Goal: Task Accomplishment & Management: Use online tool/utility

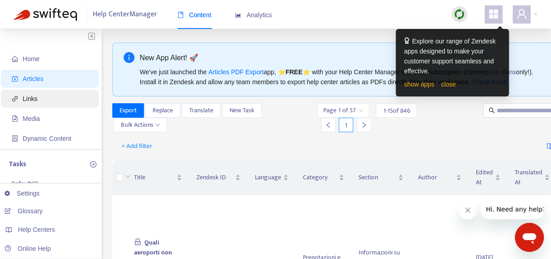
click at [25, 99] on span "Links" at bounding box center [30, 98] width 15 height 7
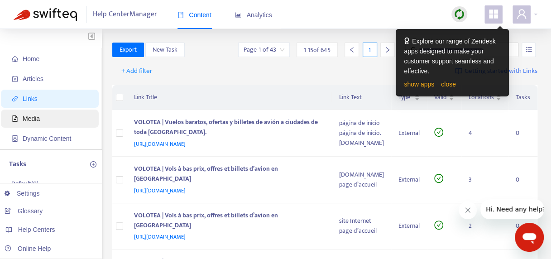
click at [29, 120] on span "Media" at bounding box center [31, 118] width 17 height 7
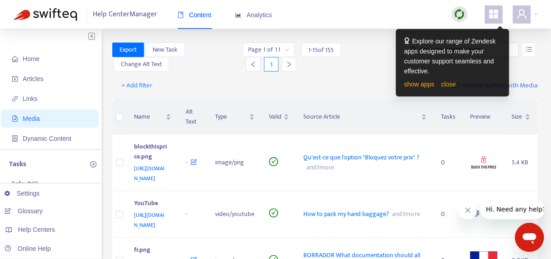
click at [256, 65] on div at bounding box center [253, 64] width 14 height 14
click at [39, 59] on span "Home" at bounding box center [31, 58] width 17 height 7
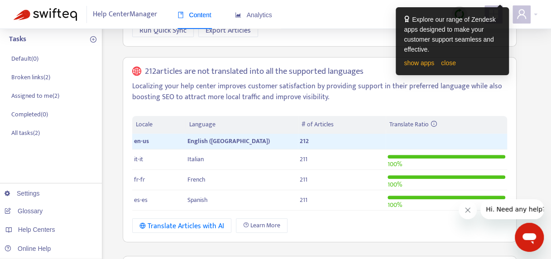
scroll to position [103, 0]
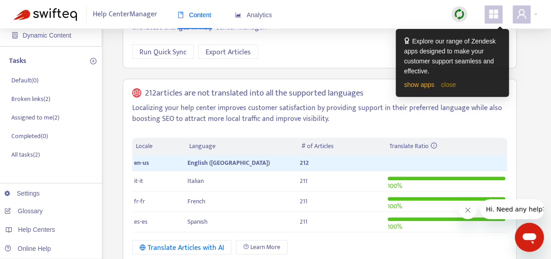
click at [448, 86] on link "close" at bounding box center [448, 84] width 15 height 7
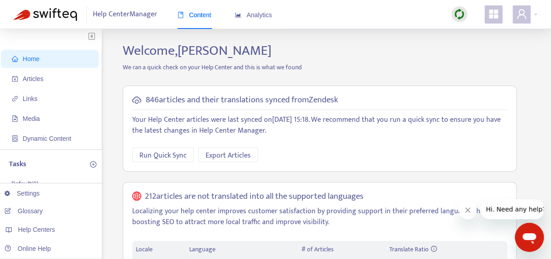
scroll to position [3, 0]
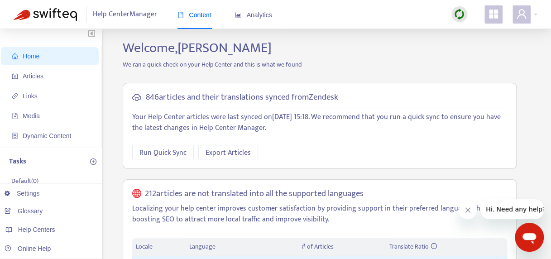
click at [458, 15] on img at bounding box center [459, 14] width 11 height 11
click at [204, 191] on h5 "212 articles are not translated into all the supported languages" at bounding box center [254, 194] width 219 height 10
click at [43, 135] on span "Dynamic Content" at bounding box center [47, 135] width 48 height 7
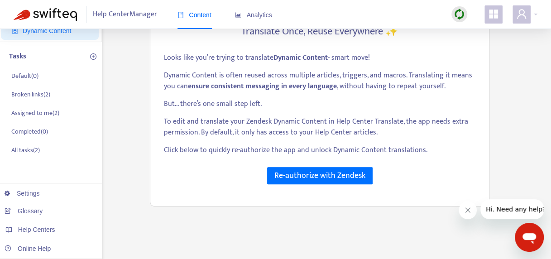
scroll to position [101, 0]
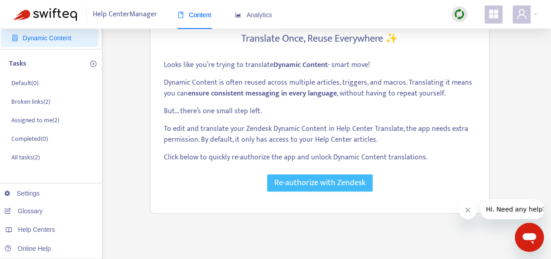
click at [288, 182] on span "Re-authorize with Zendesk" at bounding box center [320, 183] width 91 height 13
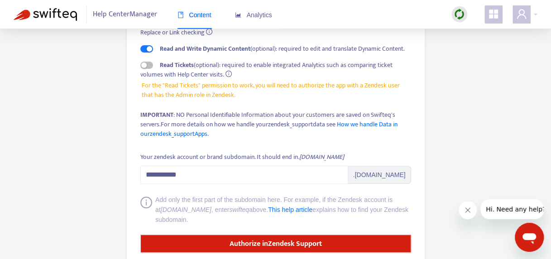
scroll to position [166, 0]
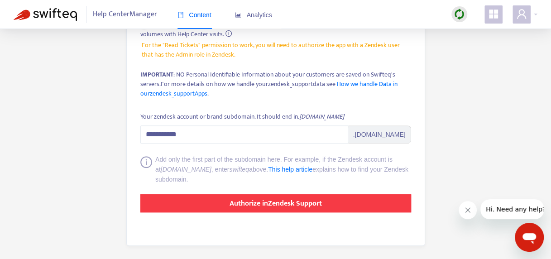
click at [251, 207] on strong "Authorize in Zendesk Support" at bounding box center [276, 204] width 92 height 12
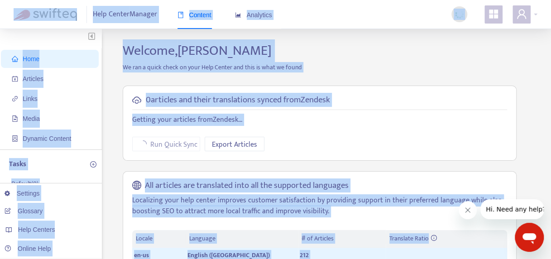
click at [422, 82] on div "0 articles and their translations synced from Zendesk Getting your articles fro…" at bounding box center [320, 210] width 408 height 262
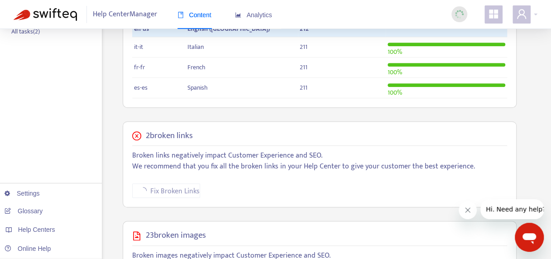
scroll to position [272, 0]
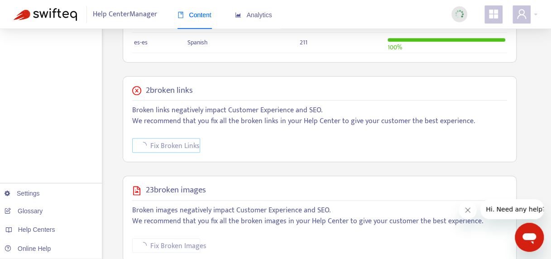
click at [175, 147] on span "Fix Broken Links" at bounding box center [174, 145] width 49 height 11
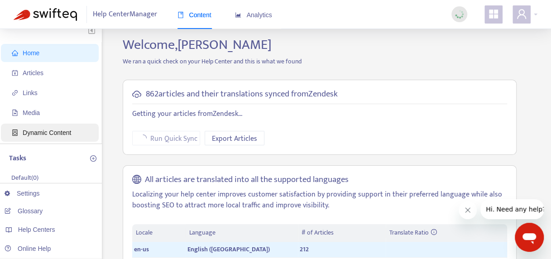
scroll to position [0, 0]
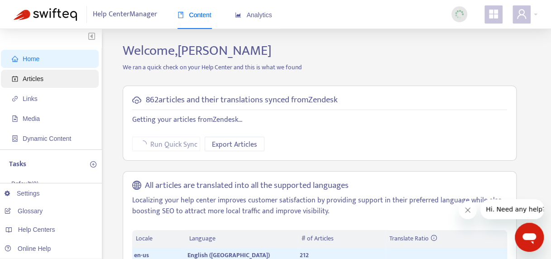
click at [58, 83] on span "Articles" at bounding box center [52, 79] width 80 height 18
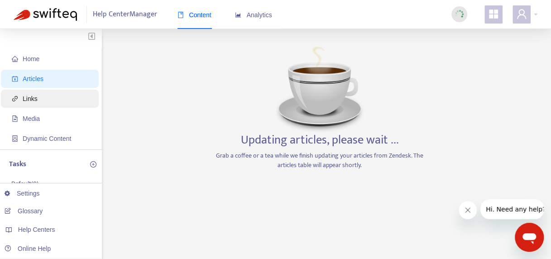
click at [43, 99] on span "Links" at bounding box center [52, 99] width 80 height 18
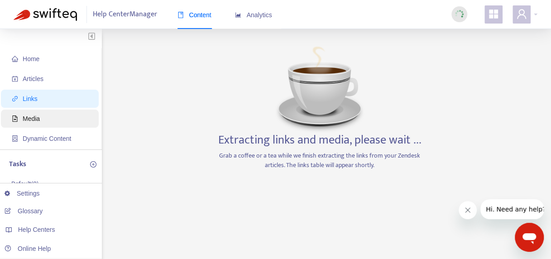
click at [46, 121] on span "Media" at bounding box center [52, 119] width 80 height 18
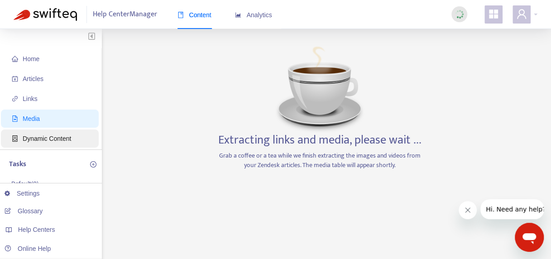
click at [49, 134] on span "Dynamic Content" at bounding box center [52, 139] width 80 height 18
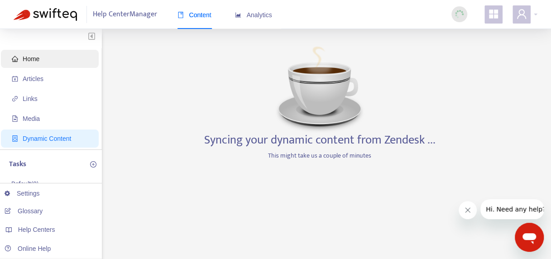
click at [49, 60] on span "Home" at bounding box center [52, 59] width 80 height 18
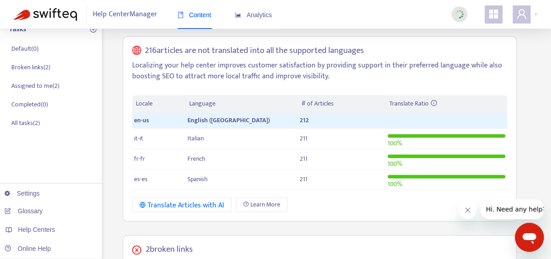
scroll to position [136, 0]
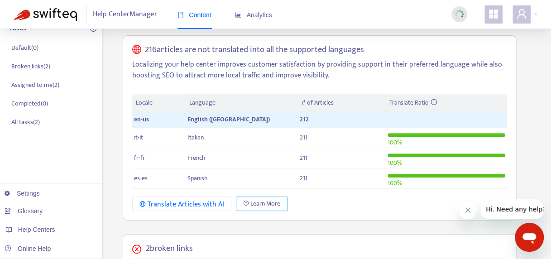
click at [262, 203] on span "Learn More" at bounding box center [266, 204] width 30 height 10
